Goal: Task Accomplishment & Management: Use online tool/utility

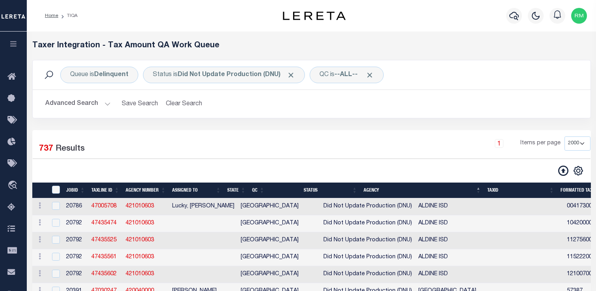
select select "2000"
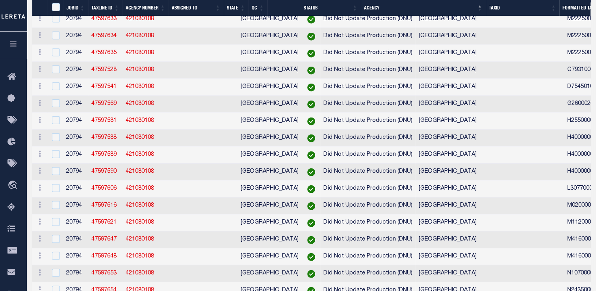
scroll to position [6689, 0]
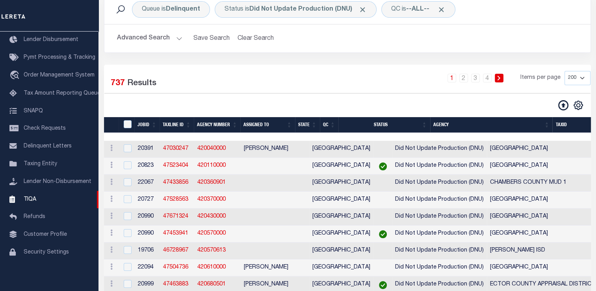
scroll to position [64, 0]
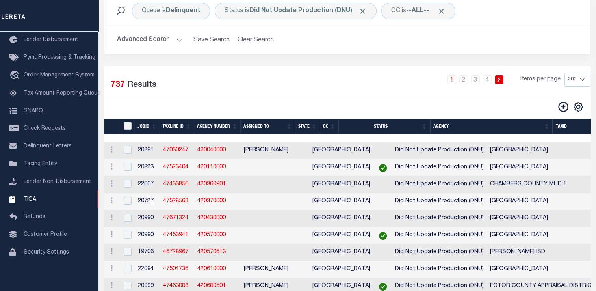
click at [550, 126] on th "Agency" at bounding box center [491, 126] width 122 height 16
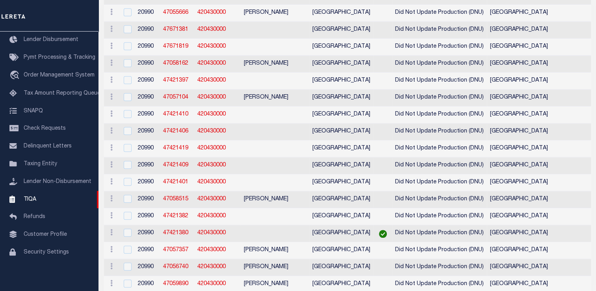
scroll to position [0, 0]
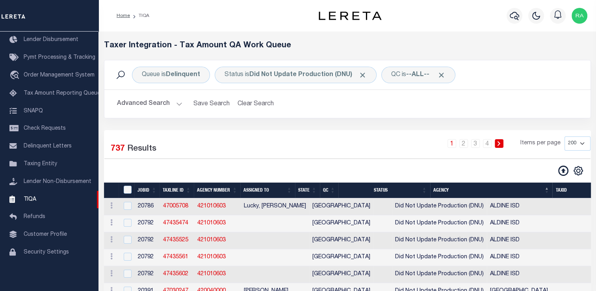
click at [589, 143] on select "10 25 50 100 200 500 1000 2000" at bounding box center [577, 143] width 26 height 14
select select "2000"
click at [564, 136] on select "10 25 50 100 200 500 1000 2000" at bounding box center [577, 143] width 26 height 14
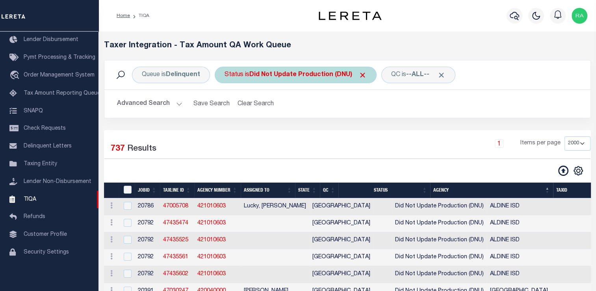
click at [268, 70] on div "Status is Did Not Update Production (DNU)" at bounding box center [296, 75] width 162 height 17
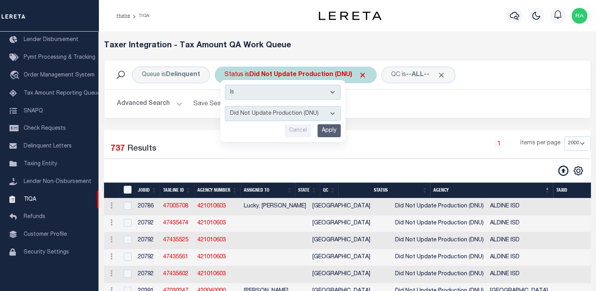
click at [272, 115] on select "AI - Bot Exception (ERR) AI - Bot Running (PLA) AI - Failed QA (FQA) AI - Prep …" at bounding box center [283, 113] width 116 height 15
select select "MZT"
click at [225, 106] on select "AI - Bot Exception (ERR) AI - Bot Running (PLA) AI - Failed QA (FQA) AI - Prep …" at bounding box center [283, 113] width 116 height 15
click at [331, 130] on input "Apply" at bounding box center [328, 130] width 23 height 13
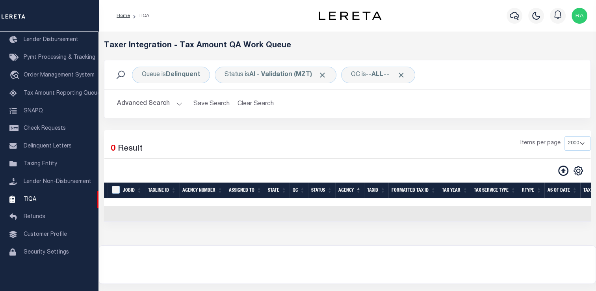
click at [161, 104] on button "Advanced Search" at bounding box center [149, 103] width 65 height 15
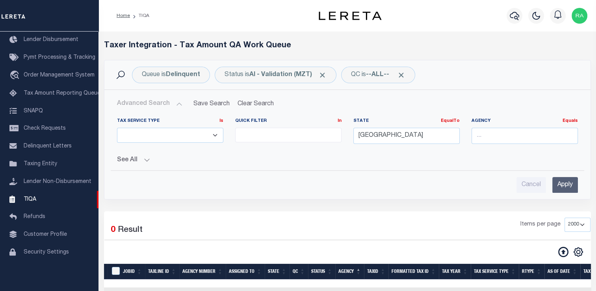
click at [161, 104] on button "Advanced Search" at bounding box center [149, 103] width 65 height 15
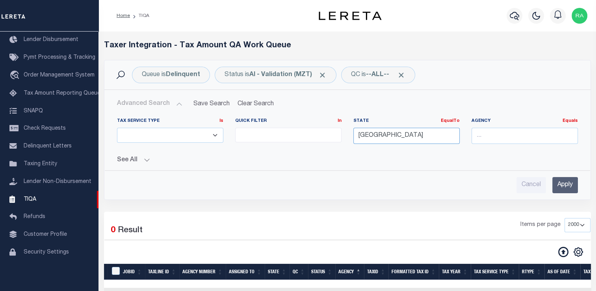
drag, startPoint x: 370, startPoint y: 134, endPoint x: 345, endPoint y: 135, distance: 25.2
click at [345, 135] on div "Tax Service Type Is Is Contains ESCROW NonESCROW Quick Filter In In View Only L…" at bounding box center [347, 134] width 472 height 32
click at [365, 152] on div "LA" at bounding box center [405, 150] width 105 height 13
type input "LA"
click at [560, 180] on input "Apply" at bounding box center [565, 185] width 26 height 16
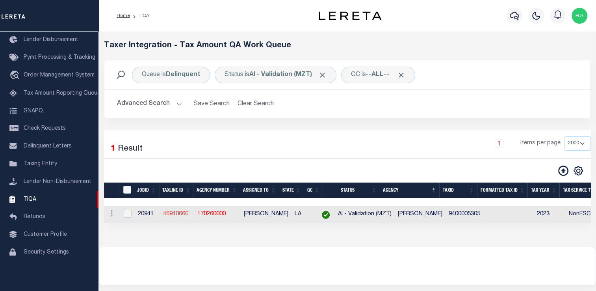
click at [169, 216] on link "46940660" at bounding box center [175, 214] width 25 height 6
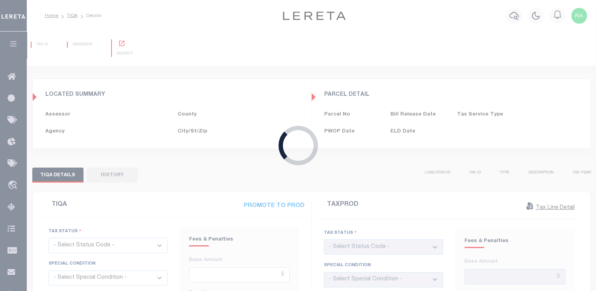
type input "[DATE]"
checkbox input "false"
type input "$0"
type input "[DATE]"
checkbox input "false"
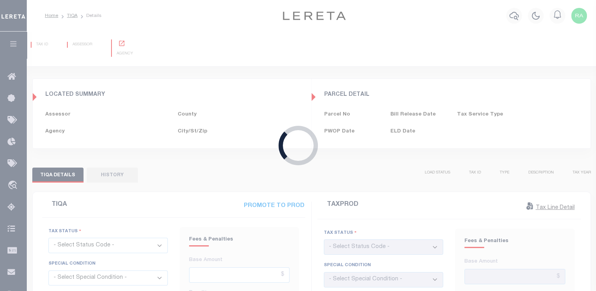
select select "OPN"
select select "OP2"
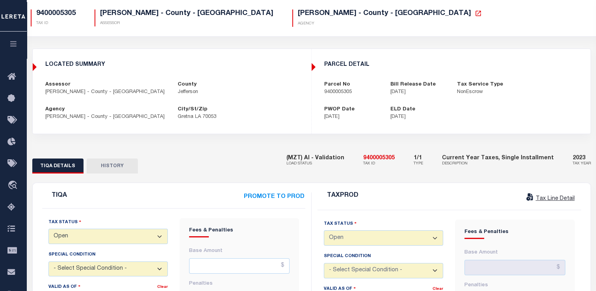
scroll to position [19, 0]
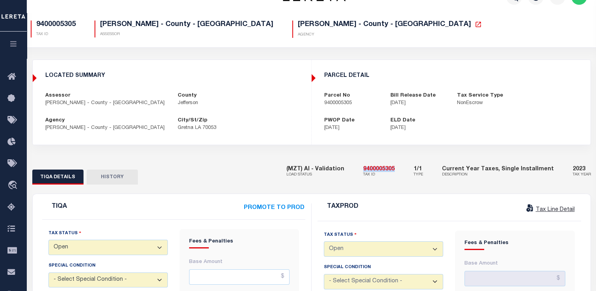
drag, startPoint x: 371, startPoint y: 170, endPoint x: 411, endPoint y: 169, distance: 40.6
click at [411, 169] on div "(MZT) AI - Validation LOAD STATUS 9400005305 TAX ID 1/1 TYPE Current Year Taxes…" at bounding box center [438, 172] width 304 height 24
copy h5 "9400005305"
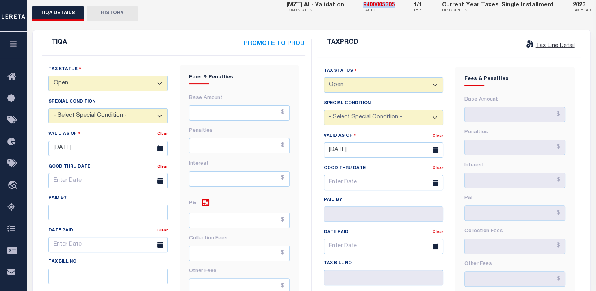
scroll to position [184, 0]
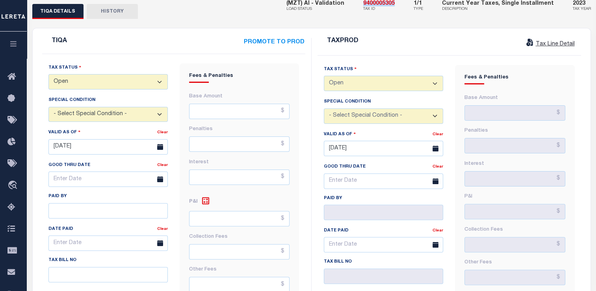
click at [83, 81] on select "- Select Status Code - Open Due/Unpaid Paid Incomplete No Tax Due Internal Refu…" at bounding box center [107, 81] width 119 height 15
select select "NTX"
click at [48, 76] on select "- Select Status Code - Open Due/Unpaid Paid Incomplete No Tax Due Internal Refu…" at bounding box center [107, 81] width 119 height 15
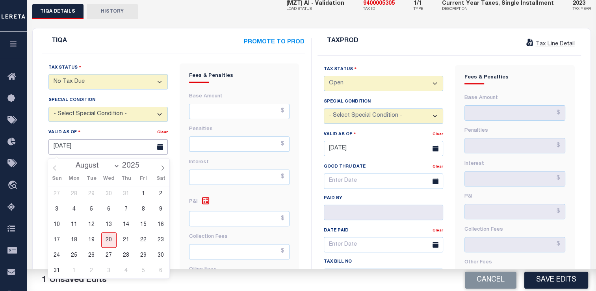
click at [63, 150] on input "[DATE]" at bounding box center [107, 146] width 119 height 15
click at [112, 242] on span "20" at bounding box center [108, 239] width 15 height 15
type input "[DATE]"
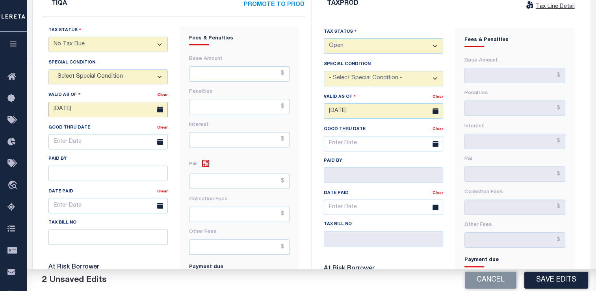
scroll to position [221, 0]
click at [252, 70] on input "text" at bounding box center [239, 74] width 100 height 15
type input "$0.00"
click at [258, 185] on input "text" at bounding box center [239, 181] width 100 height 15
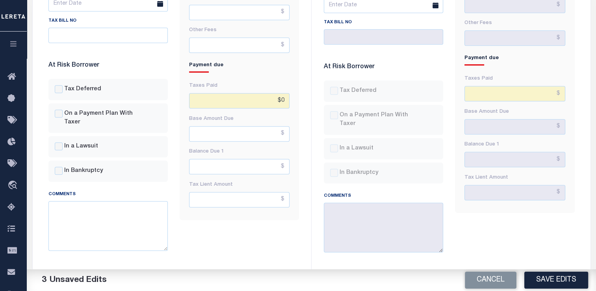
scroll to position [424, 0]
type input "$0.00"
drag, startPoint x: 285, startPoint y: 99, endPoint x: 273, endPoint y: 99, distance: 12.2
click at [273, 99] on input "$0" at bounding box center [239, 100] width 100 height 15
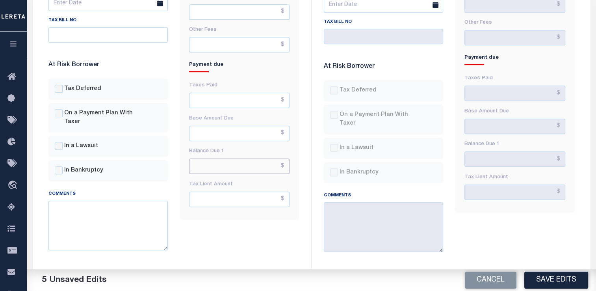
click at [274, 171] on input "text" at bounding box center [239, 165] width 100 height 15
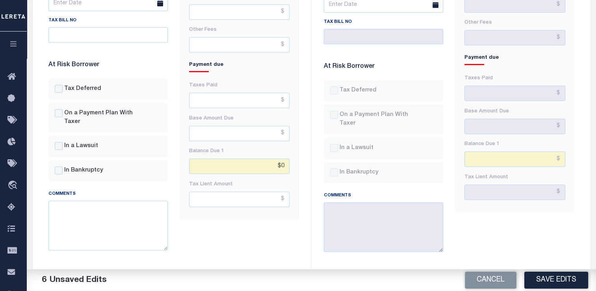
type input "$0.00"
click at [251, 243] on div "Fees & Penalties Base Amount $0.00 Penalties Interest $0.00 $0.00" at bounding box center [239, 45] width 131 height 442
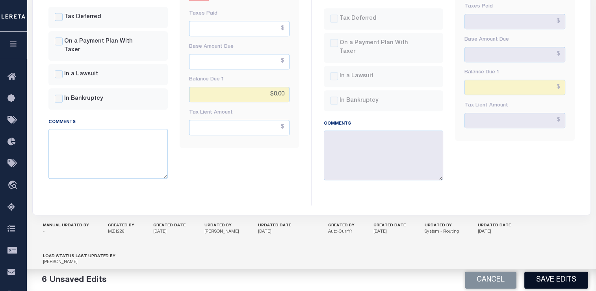
click at [549, 282] on button "Save Edits" at bounding box center [556, 279] width 64 height 17
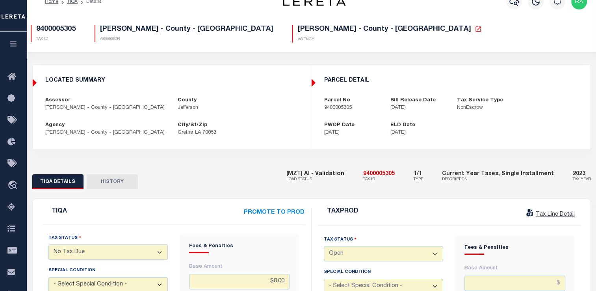
scroll to position [0, 0]
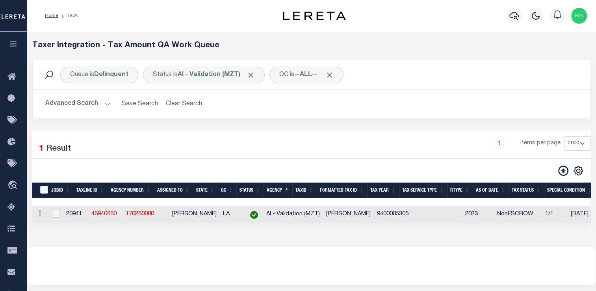
select select "2000"
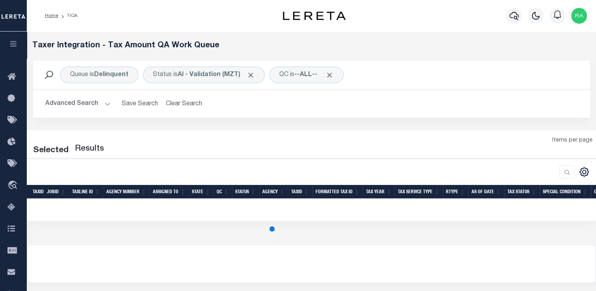
select select "2000"
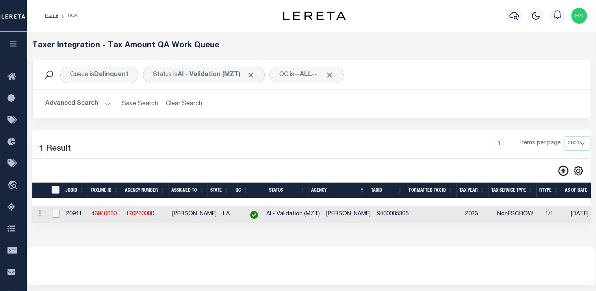
click at [57, 212] on input "checkbox" at bounding box center [56, 213] width 8 height 8
checkbox input "true"
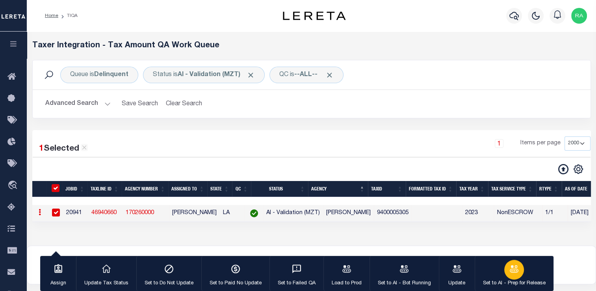
click at [505, 270] on div "button" at bounding box center [514, 269] width 20 height 20
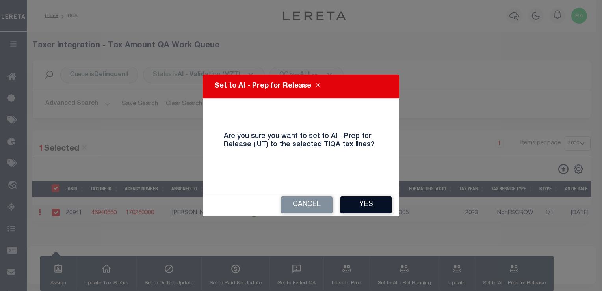
click at [356, 210] on button "Yes" at bounding box center [365, 204] width 51 height 17
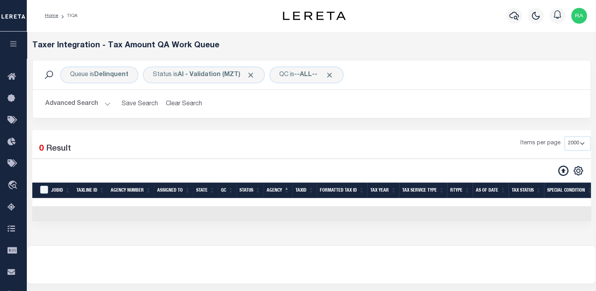
click at [88, 108] on button "Advanced Search" at bounding box center [77, 103] width 65 height 15
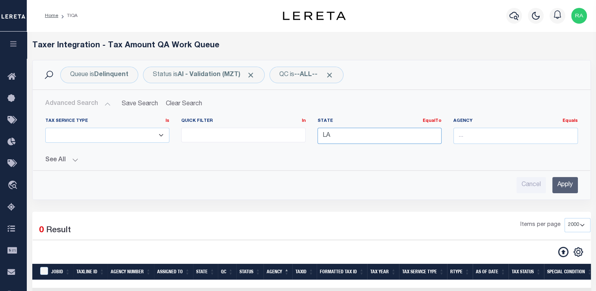
click at [369, 139] on input "LA" at bounding box center [379, 136] width 124 height 16
type input "L"
click at [364, 154] on div "[GEOGRAPHIC_DATA]" at bounding box center [379, 150] width 124 height 13
type input "[GEOGRAPHIC_DATA]"
click at [559, 186] on input "Apply" at bounding box center [565, 185] width 26 height 16
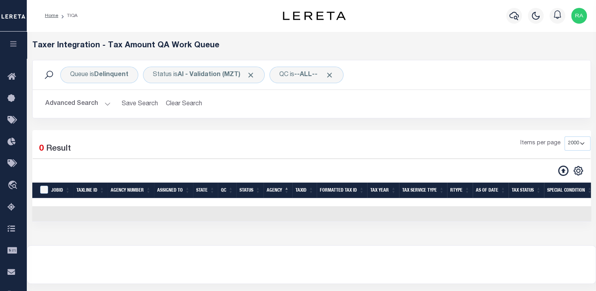
click at [87, 104] on button "Advanced Search" at bounding box center [77, 103] width 65 height 15
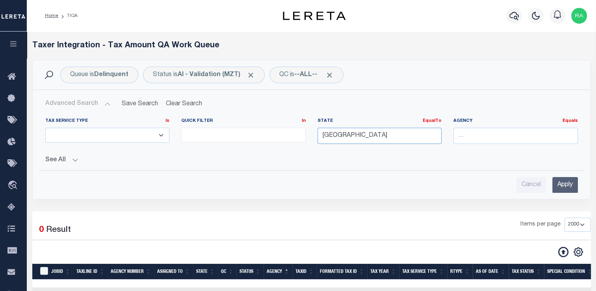
drag, startPoint x: 344, startPoint y: 141, endPoint x: 312, endPoint y: 142, distance: 32.3
click at [312, 142] on div "State EqualTo Equals TX" at bounding box center [379, 134] width 136 height 32
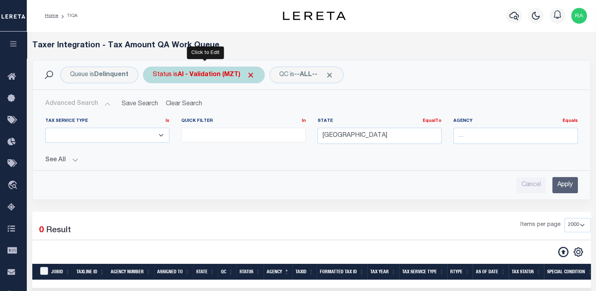
click at [199, 67] on div "Status is AI - Validation (MZT)" at bounding box center [204, 75] width 122 height 17
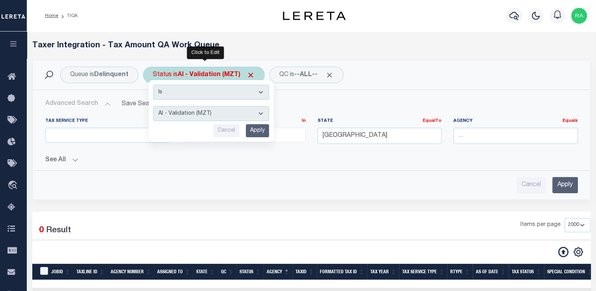
click at [198, 113] on select "AI - Bot Exception (ERR) AI - Bot Running (PLA) AI - Failed QA (FQA) AI - Prep …" at bounding box center [211, 113] width 116 height 15
select select "DNU"
click at [153, 106] on select "AI - Bot Exception (ERR) AI - Bot Running (PLA) AI - Failed QA (FQA) AI - Prep …" at bounding box center [211, 113] width 116 height 15
click at [258, 132] on input "Apply" at bounding box center [257, 130] width 23 height 13
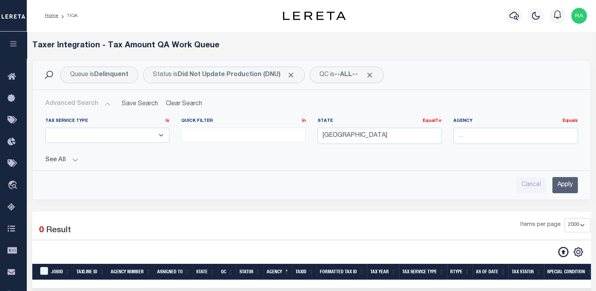
click at [562, 184] on input "Apply" at bounding box center [565, 185] width 26 height 16
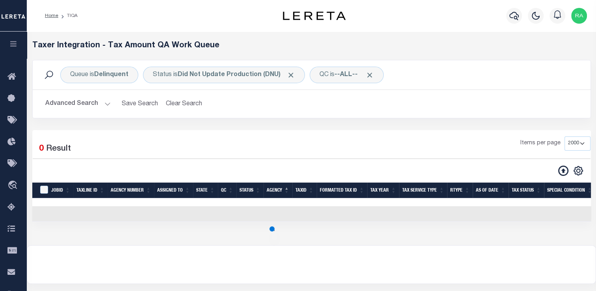
click at [306, 127] on div "Queue is Delinquent Status is Did Not Update Production (DNU) QC is --ALL-- Sea…" at bounding box center [311, 95] width 570 height 70
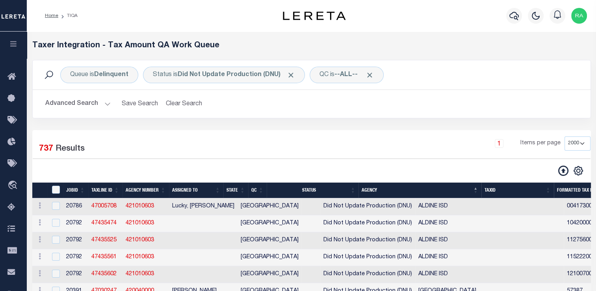
click at [76, 105] on button "Advanced Search" at bounding box center [77, 103] width 65 height 15
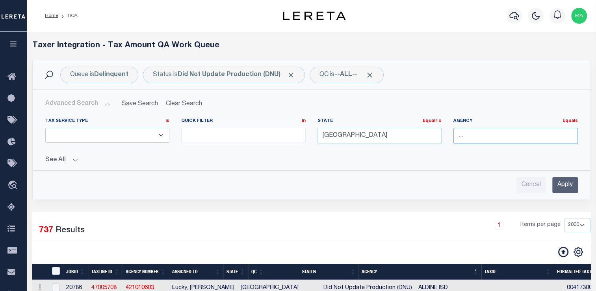
click at [474, 137] on input "text" at bounding box center [515, 136] width 124 height 16
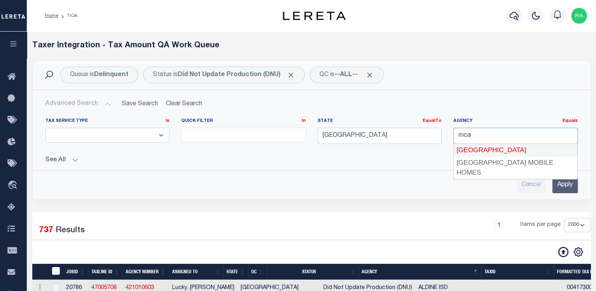
click at [479, 154] on div "[GEOGRAPHIC_DATA]" at bounding box center [515, 150] width 124 height 13
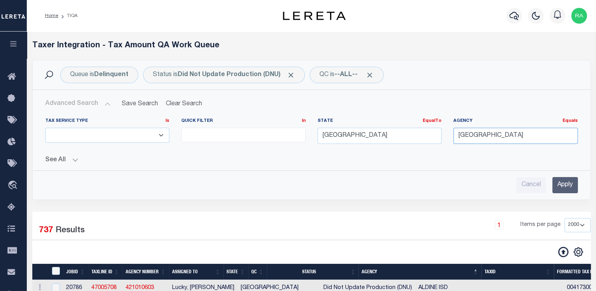
type input "[GEOGRAPHIC_DATA]"
click at [563, 182] on input "Apply" at bounding box center [565, 185] width 26 height 16
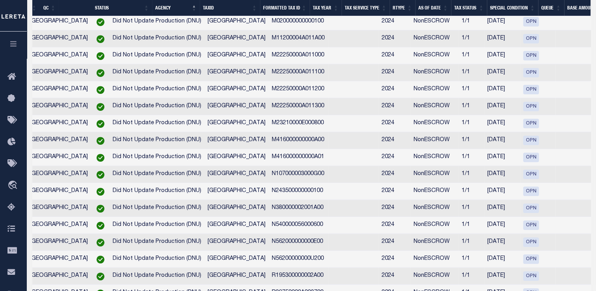
scroll to position [0, 193]
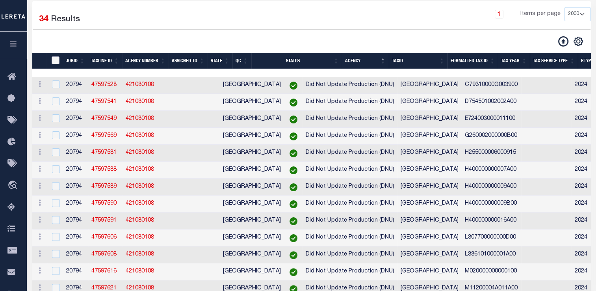
click at [57, 57] on input "TaxID" at bounding box center [56, 60] width 8 height 8
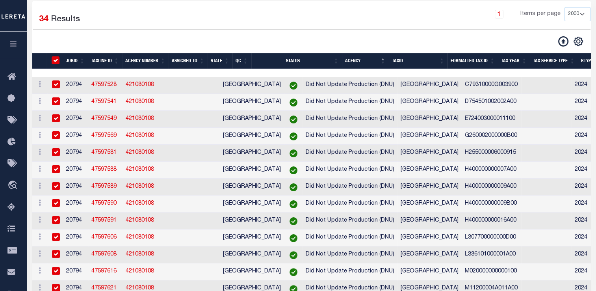
checkbox input "true"
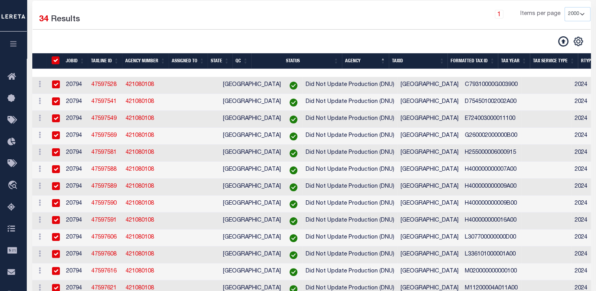
checkbox input "true"
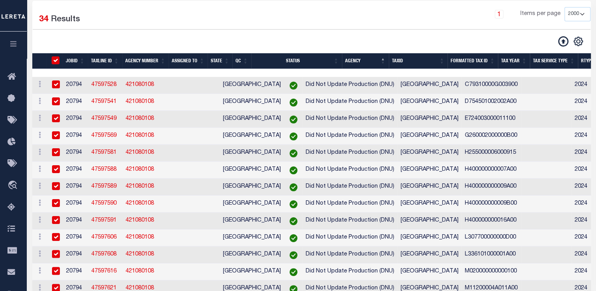
checkbox input "true"
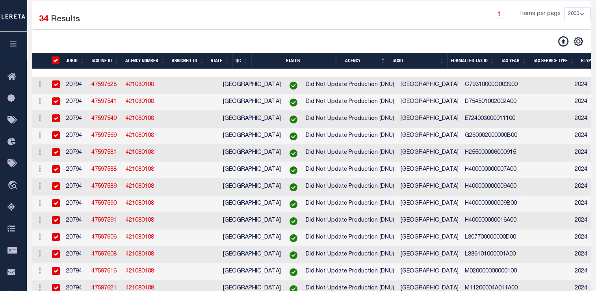
checkbox input "true"
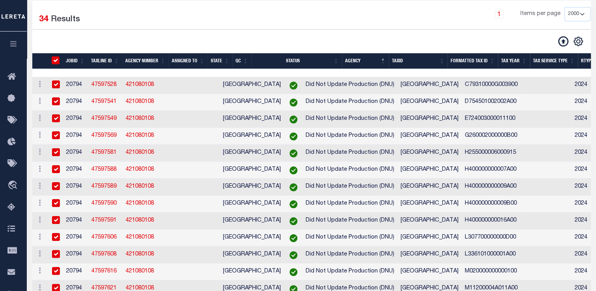
checkbox input "true"
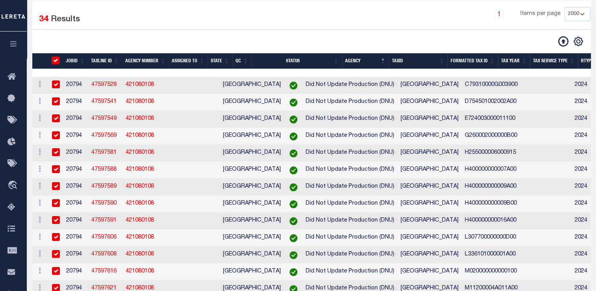
checkbox input "true"
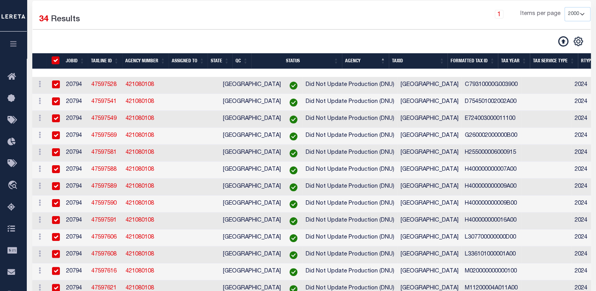
checkbox input "true"
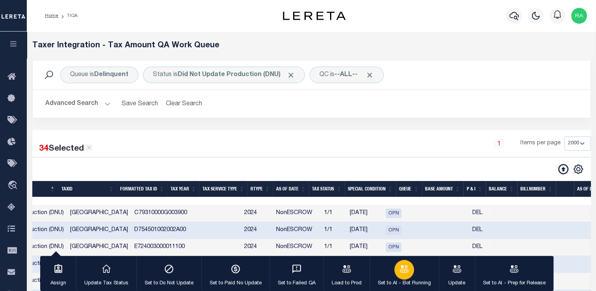
click at [403, 288] on button "Set to AI - Bot Running" at bounding box center [403, 272] width 69 height 35
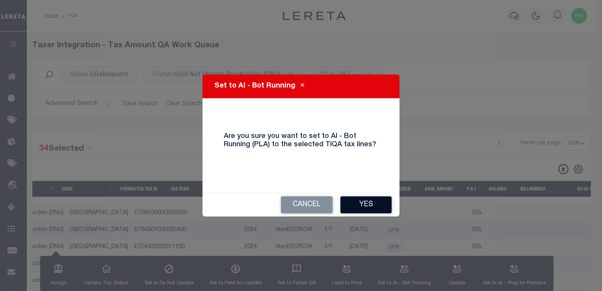
click at [356, 204] on button "Yes" at bounding box center [365, 204] width 51 height 17
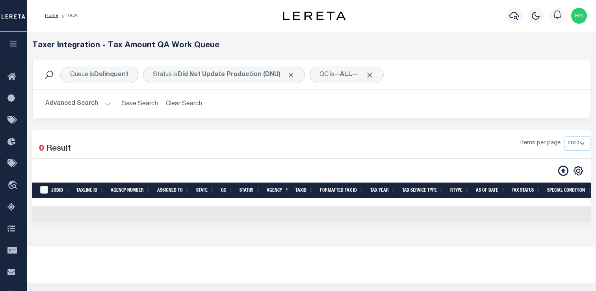
select select "2000"
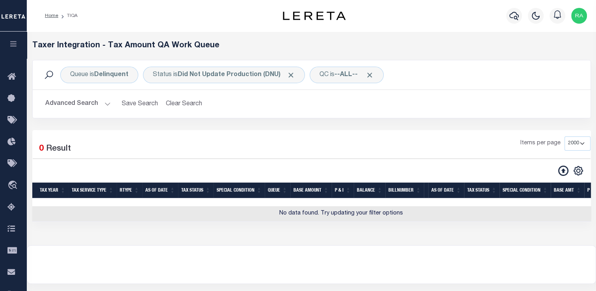
click at [267, 282] on div at bounding box center [311, 264] width 568 height 38
click at [99, 104] on button "Advanced Search" at bounding box center [77, 103] width 65 height 15
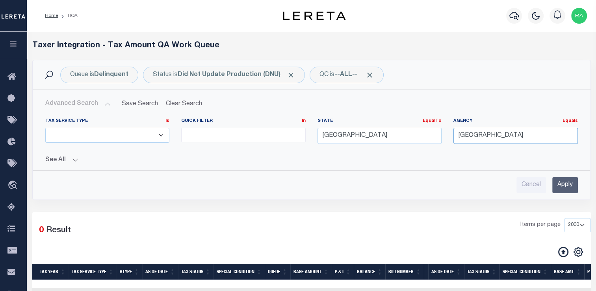
drag, startPoint x: 507, startPoint y: 136, endPoint x: 391, endPoint y: 152, distance: 117.6
click at [391, 152] on div "Tax Service Type Is Is Contains ESCROW NonESCROW Quick Filter In In EqualTo Equ…" at bounding box center [311, 141] width 544 height 46
click at [564, 188] on input "Apply" at bounding box center [565, 185] width 26 height 16
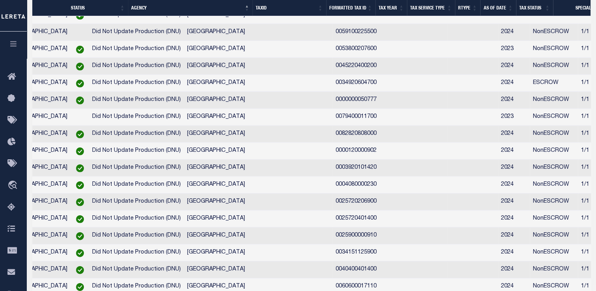
scroll to position [0, 0]
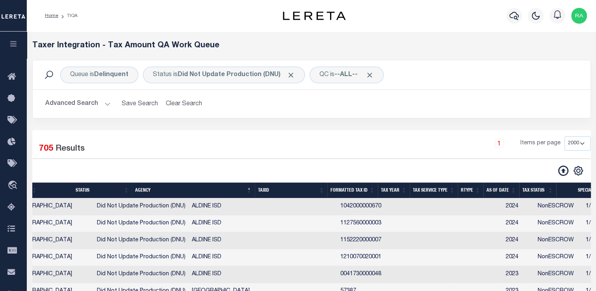
click at [73, 106] on button "Advanced Search" at bounding box center [77, 103] width 65 height 15
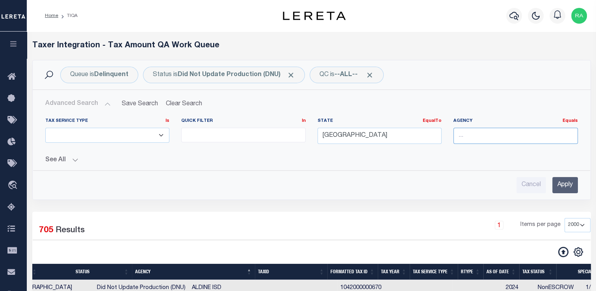
click at [491, 133] on input "text" at bounding box center [515, 136] width 124 height 16
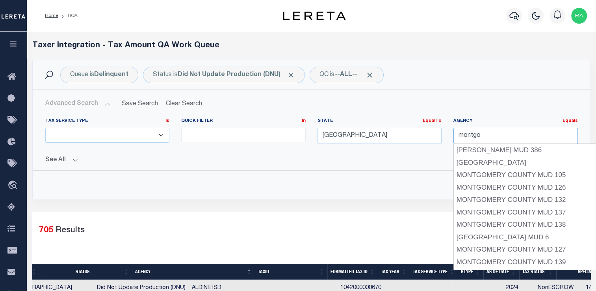
type input "[GEOGRAPHIC_DATA]"
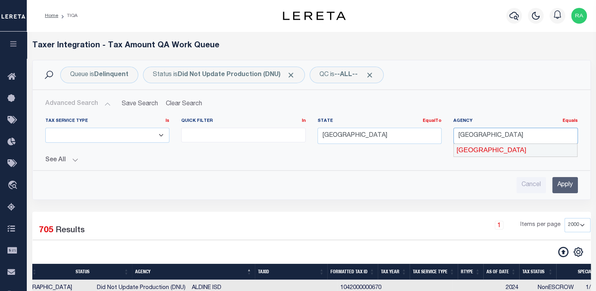
click at [522, 151] on div "[GEOGRAPHIC_DATA]" at bounding box center [515, 150] width 124 height 13
click at [568, 187] on input "Apply" at bounding box center [565, 185] width 26 height 16
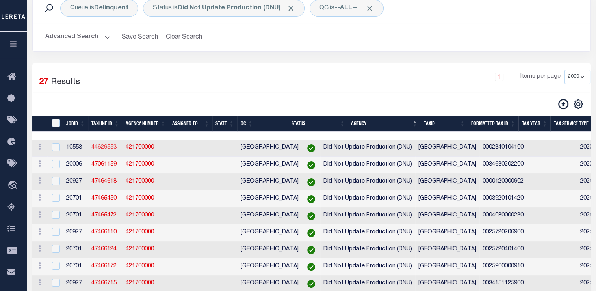
click at [102, 149] on link "44629553" at bounding box center [103, 147] width 25 height 6
checkbox input "false"
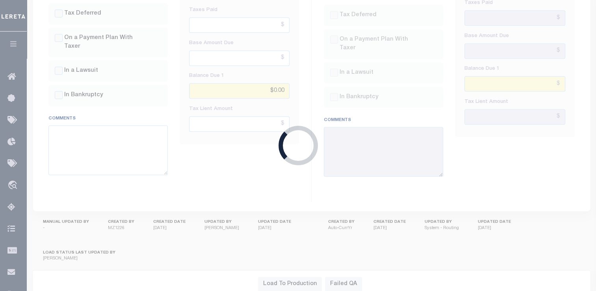
type input "[DATE]"
type input "$0"
select select "3"
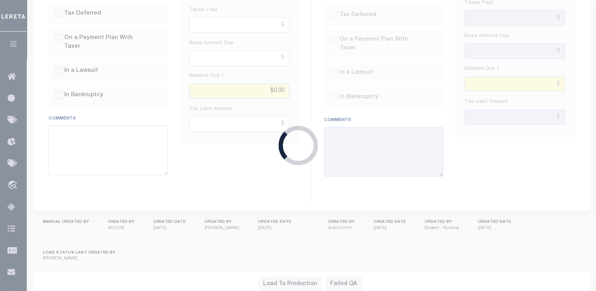
type input "[DATE]"
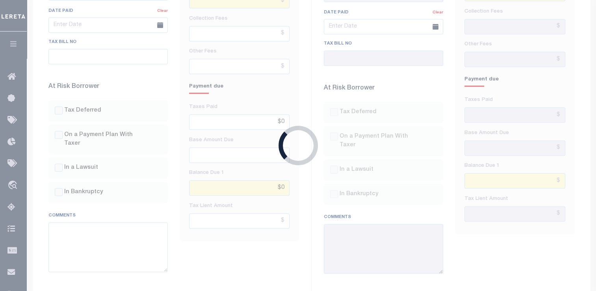
select select "NTD"
select select "INC"
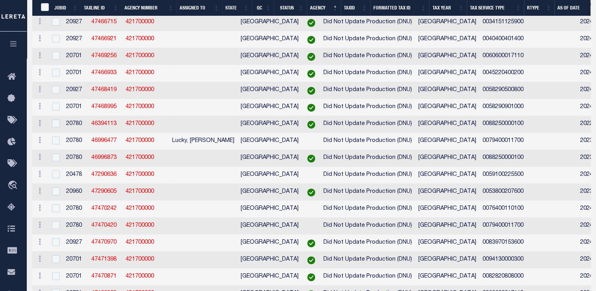
select select "2000"
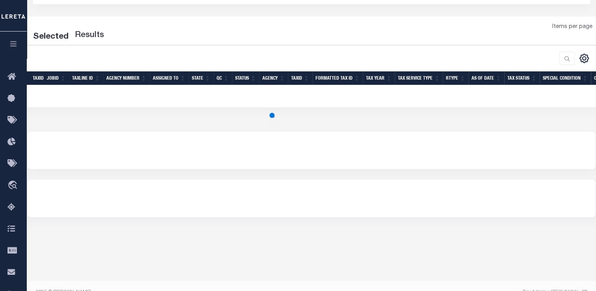
select select "2000"
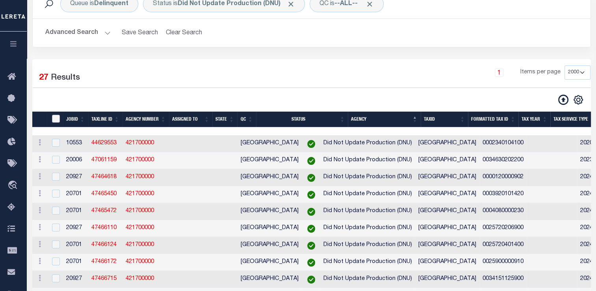
click at [55, 121] on input "TaxID" at bounding box center [56, 119] width 8 height 8
checkbox input "true"
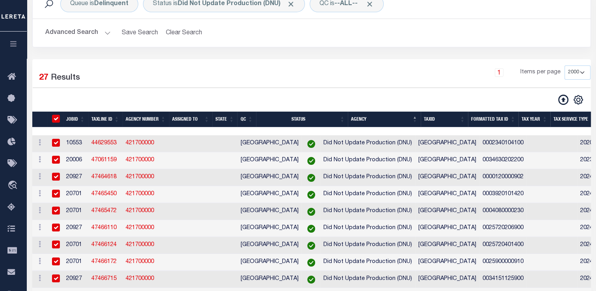
checkbox input "true"
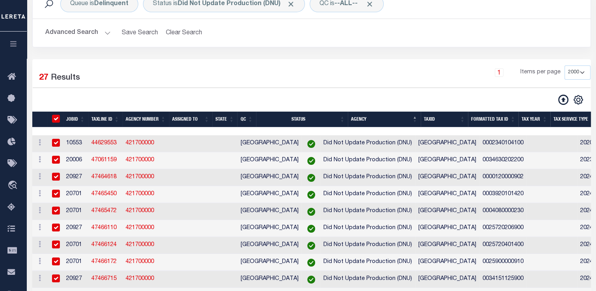
checkbox input "true"
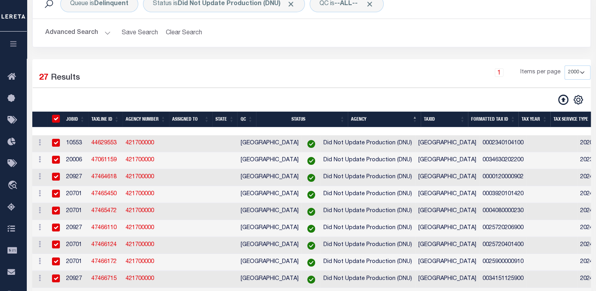
checkbox input "true"
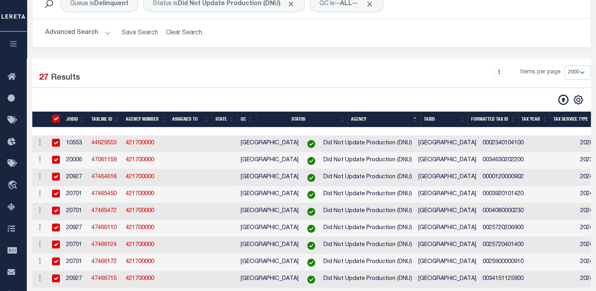
checkbox input "true"
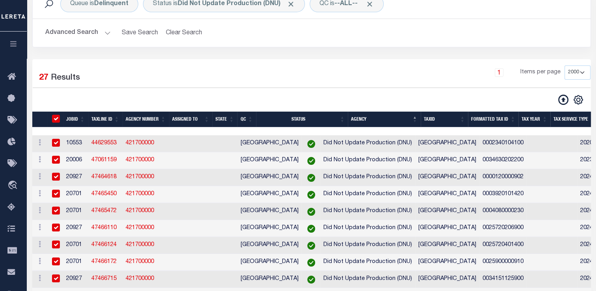
checkbox input "true"
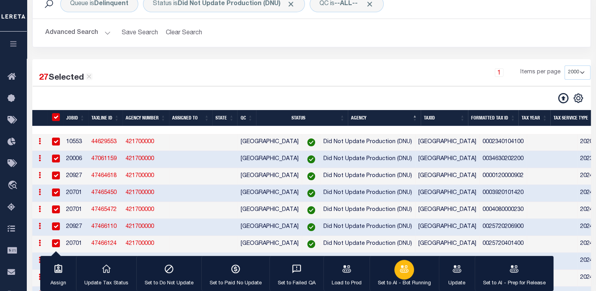
click at [401, 267] on icon "button" at bounding box center [404, 268] width 9 height 7
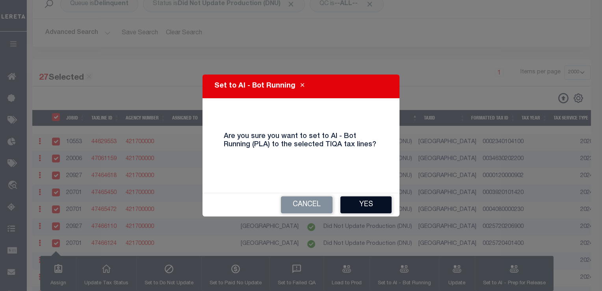
click at [365, 204] on button "Yes" at bounding box center [365, 204] width 51 height 17
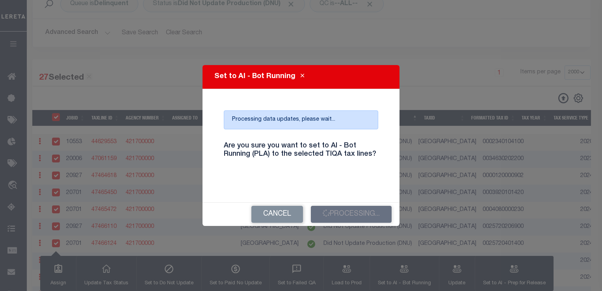
click at [298, 149] on h4 "Are you sure you want to set to AI - Bot Running (PLA) to the selected TIQA tax…" at bounding box center [301, 150] width 166 height 17
